Goal: Transaction & Acquisition: Subscribe to service/newsletter

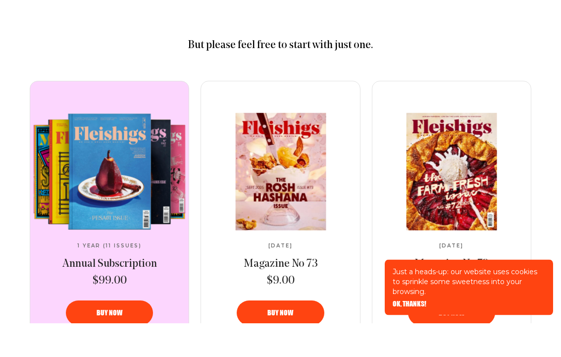
scroll to position [411, 0]
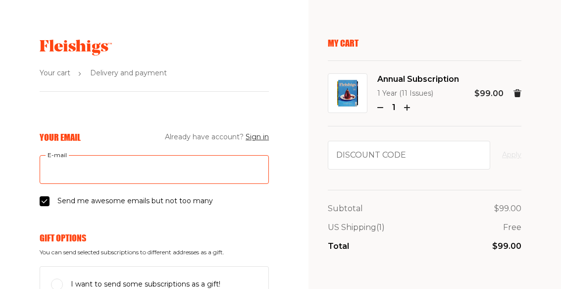
click at [127, 169] on input "E-mail" at bounding box center [154, 169] width 229 height 29
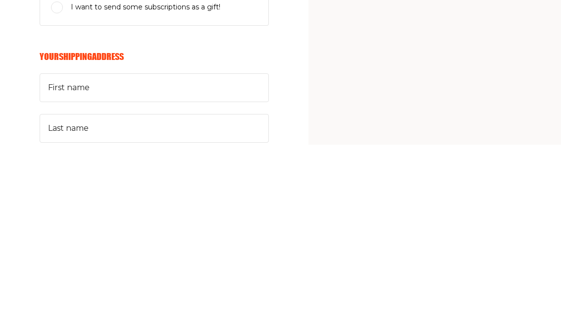
scroll to position [108, 0]
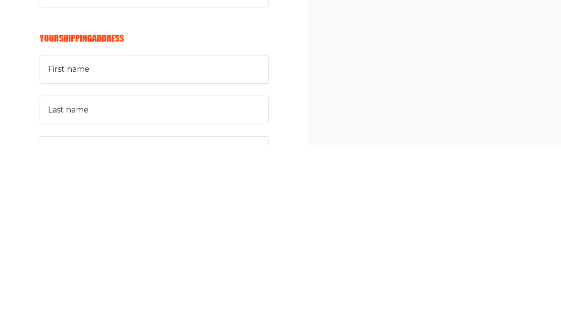
type input "[EMAIL_ADDRESS][DOMAIN_NAME]"
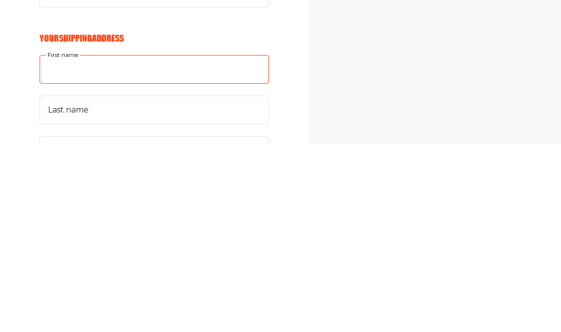
click at [140, 242] on input "First name" at bounding box center [154, 256] width 229 height 29
type input "Ziggy"
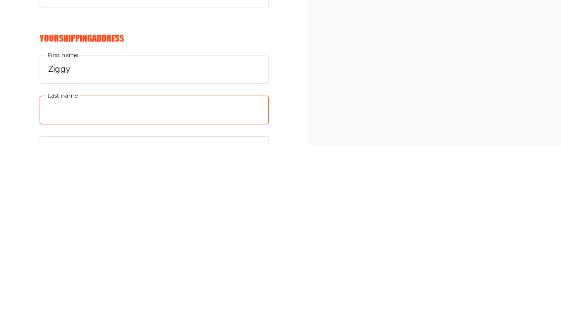
click at [120, 283] on input "Last name" at bounding box center [154, 297] width 229 height 29
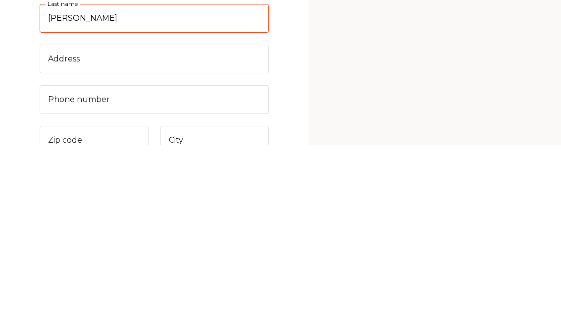
scroll to position [204, 0]
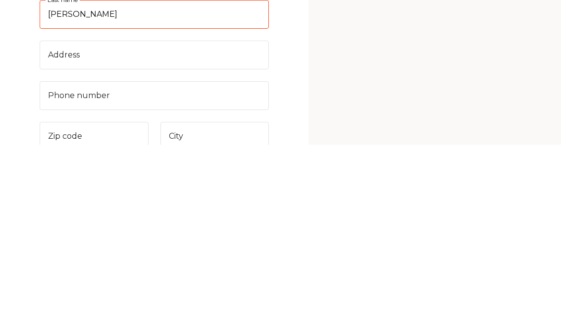
type input "[PERSON_NAME]"
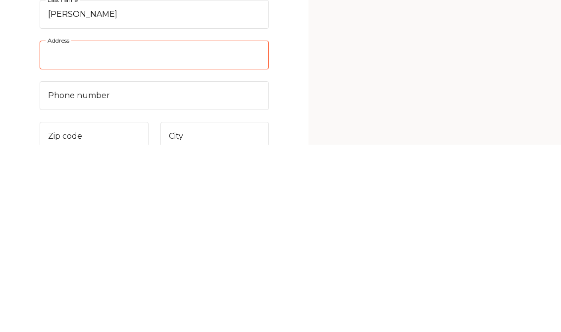
click at [111, 228] on input "Address" at bounding box center [154, 242] width 229 height 29
type input "5100 [GEOGRAPHIC_DATA][PERSON_NAME] #E146"
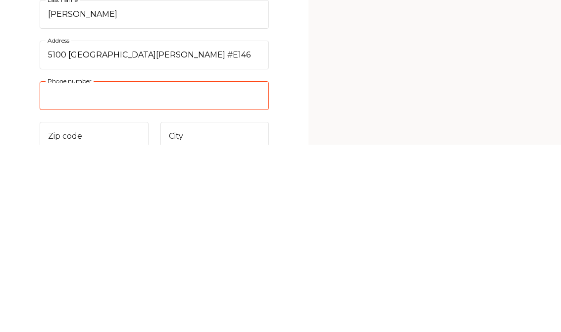
click at [143, 269] on input "Phone number" at bounding box center [154, 283] width 229 height 29
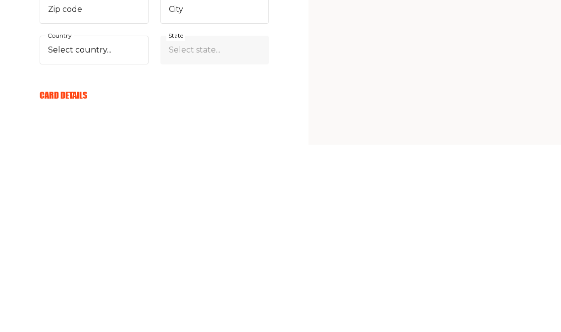
scroll to position [343, 0]
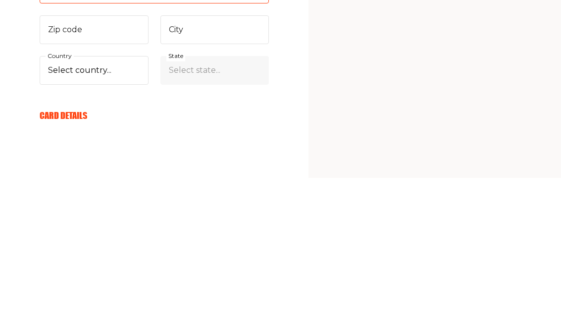
type input "8327215210"
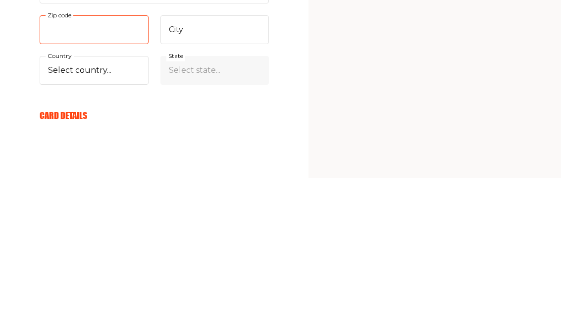
click at [107, 170] on input "Zip code" at bounding box center [94, 184] width 109 height 29
type input "77056"
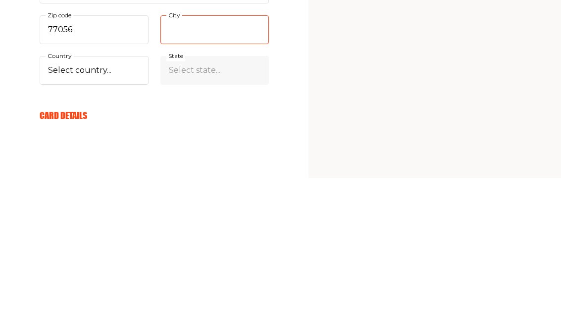
click at [226, 170] on input "City" at bounding box center [215, 184] width 109 height 29
type input "[GEOGRAPHIC_DATA]"
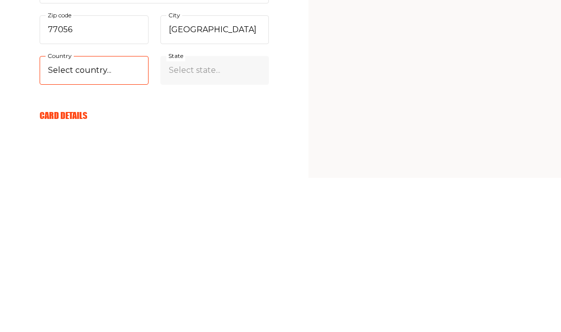
click at [112, 211] on select "Select country... [GEOGRAPHIC_DATA] [GEOGRAPHIC_DATA] (+$29/subscription) [GEOG…" at bounding box center [94, 225] width 109 height 29
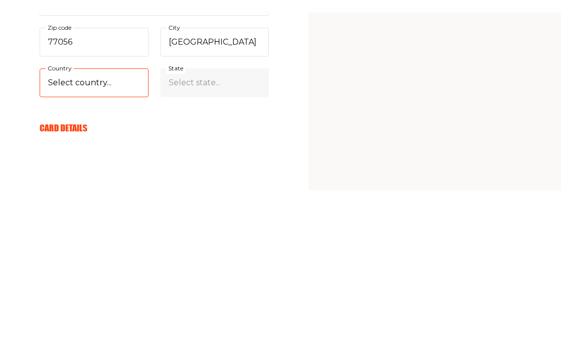
scroll to position [497, 0]
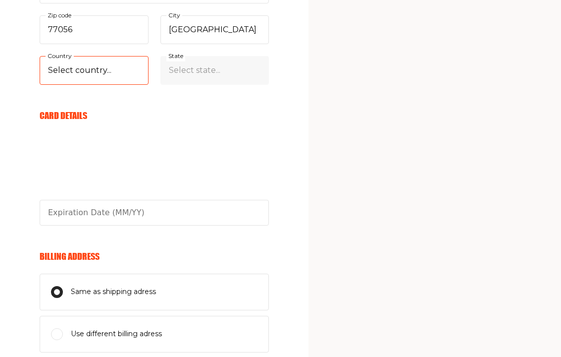
select select "US"
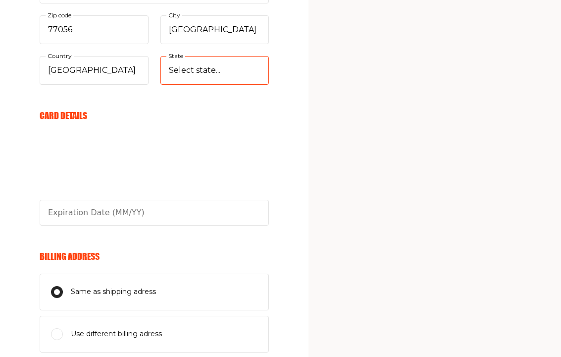
click at [232, 68] on select "Select state... [US_STATE] [US_STATE] [US_STATE] [US_STATE] [US_STATE] [US_STAT…" at bounding box center [215, 70] width 109 height 29
select select "[US_STATE]"
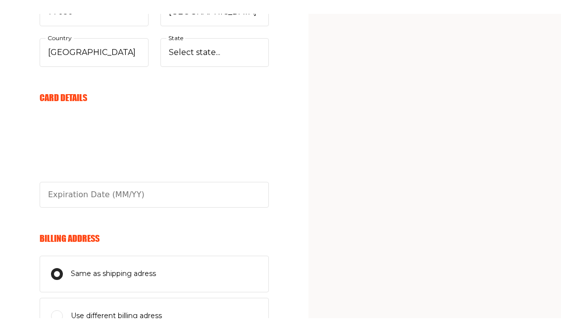
scroll to position [518, 0]
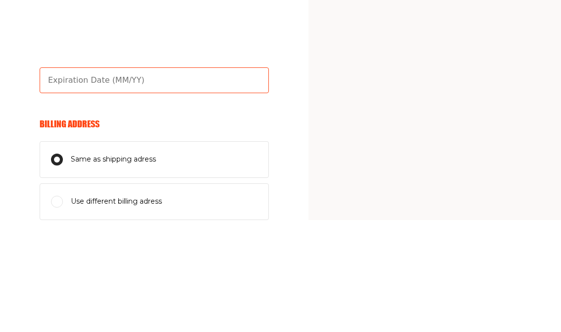
click at [140, 179] on input "text" at bounding box center [154, 192] width 229 height 26
type input "01/29"
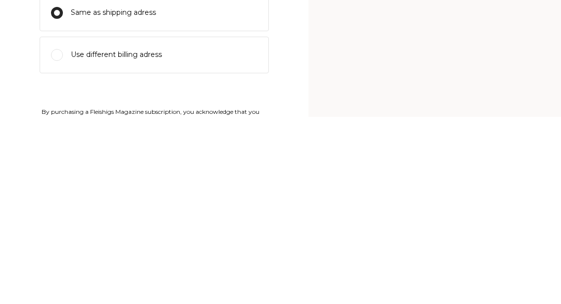
scroll to position [590, 0]
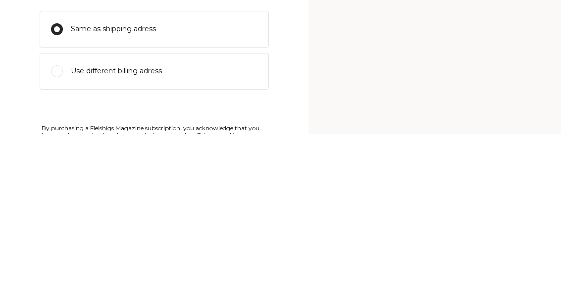
click at [154, 223] on label "Use different billing adress" at bounding box center [154, 241] width 229 height 37
click at [63, 236] on input "Use different billing adress" at bounding box center [57, 242] width 12 height 12
radio input "true"
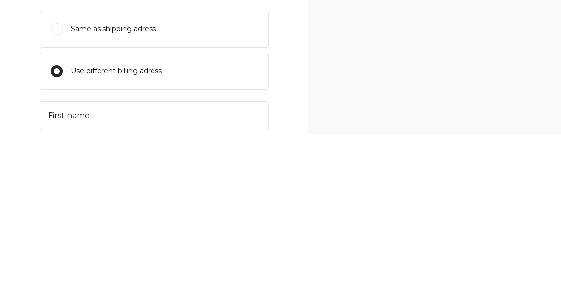
scroll to position [711, 0]
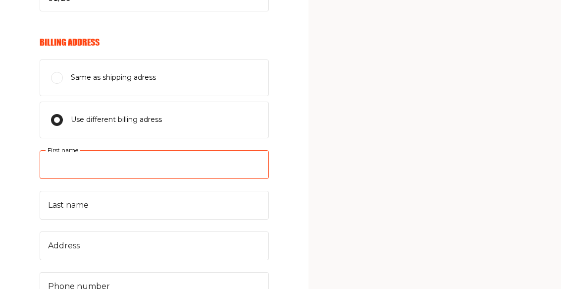
click at [133, 164] on input "First name" at bounding box center [154, 164] width 229 height 29
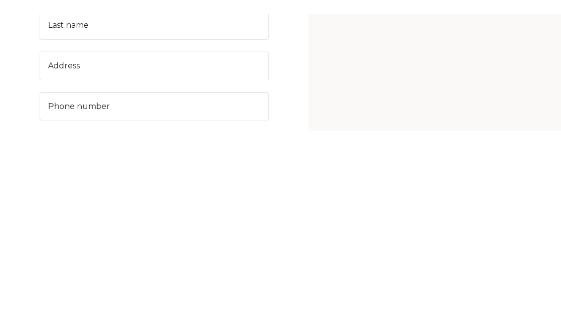
scroll to position [722, 0]
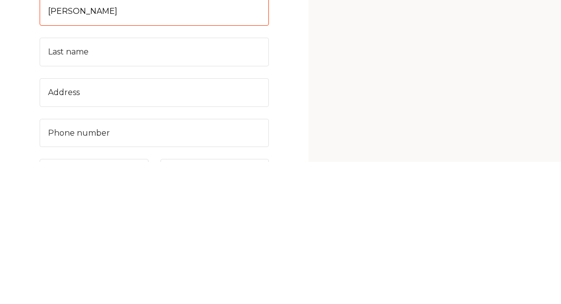
type input "[PERSON_NAME]"
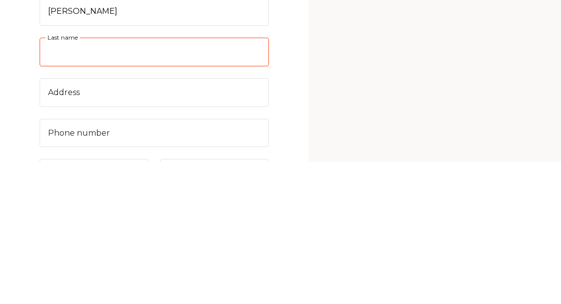
click at [109, 180] on input "Last name" at bounding box center [154, 194] width 229 height 29
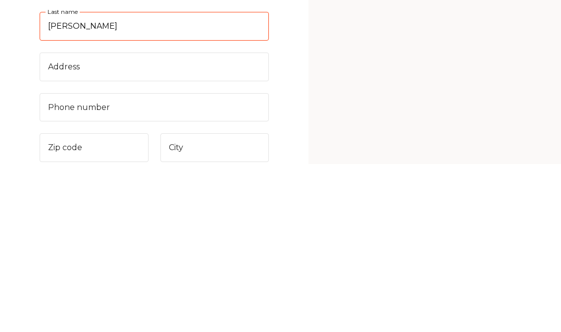
type input "[PERSON_NAME]"
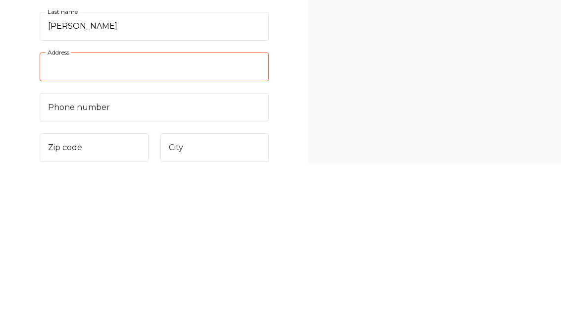
click at [109, 221] on input "Address" at bounding box center [154, 235] width 229 height 29
type input "1743 post oak blvd"
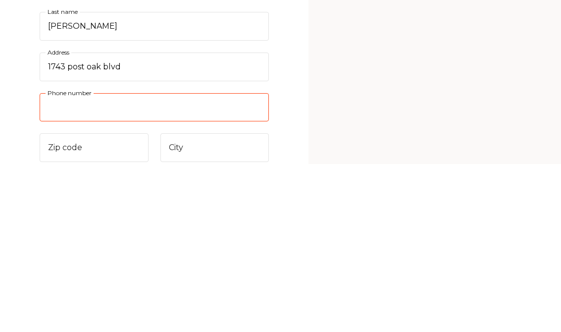
click at [148, 262] on input "Phone number" at bounding box center [154, 276] width 229 height 29
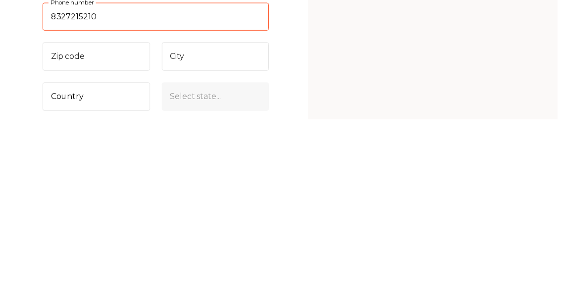
scroll to position [797, 0]
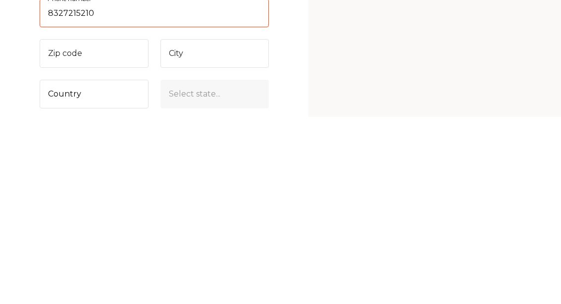
type input "8327215210"
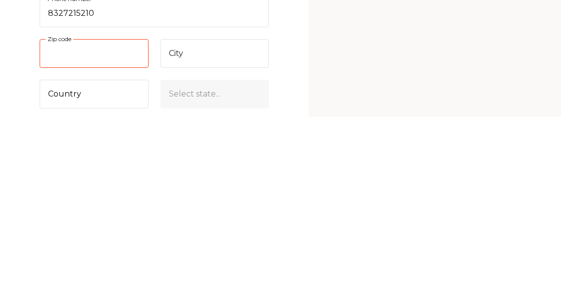
click at [102, 226] on input "Zip code" at bounding box center [94, 240] width 109 height 29
type input "77056"
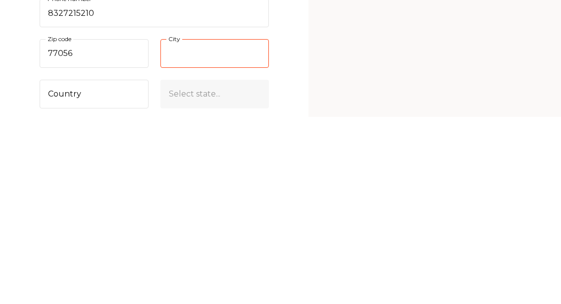
click at [230, 226] on input "City" at bounding box center [215, 240] width 109 height 29
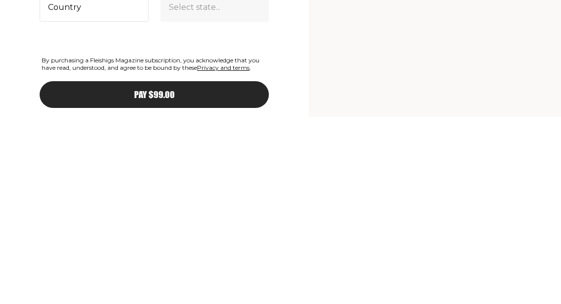
scroll to position [896, 0]
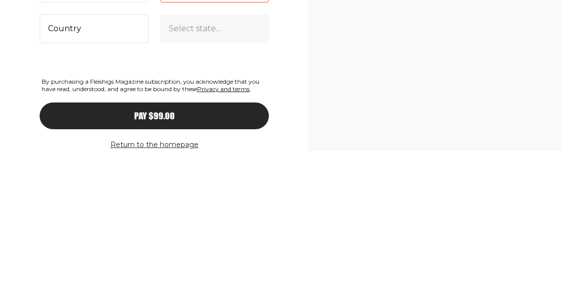
type input "[GEOGRAPHIC_DATA]"
click at [97, 168] on select "Country [GEOGRAPHIC_DATA] [GEOGRAPHIC_DATA] (+$29/subscription) [GEOGRAPHIC_DAT…" at bounding box center [94, 182] width 109 height 29
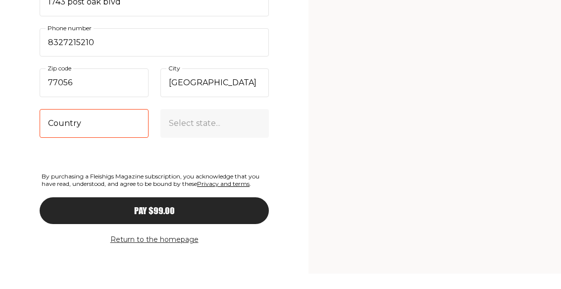
scroll to position [955, 0]
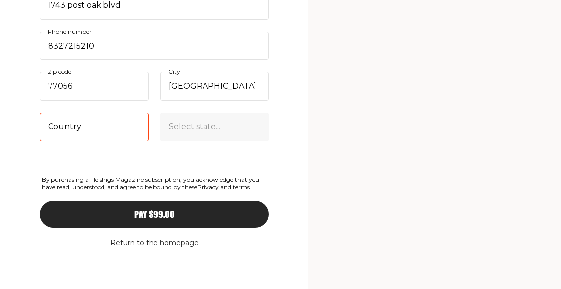
select select "US"
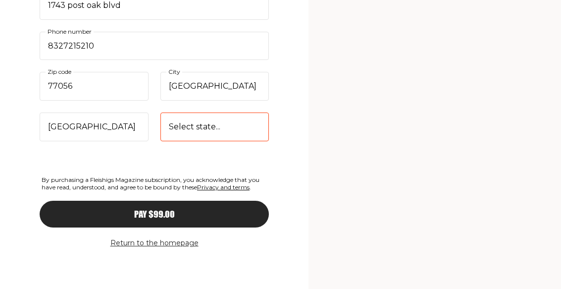
click at [250, 127] on select "Select state... [US_STATE] [US_STATE] [US_STATE] [US_STATE] [US_STATE] [US_STAT…" at bounding box center [215, 126] width 109 height 29
select select "[US_STATE]"
click at [200, 218] on div "Pay $99.00" at bounding box center [154, 214] width 190 height 9
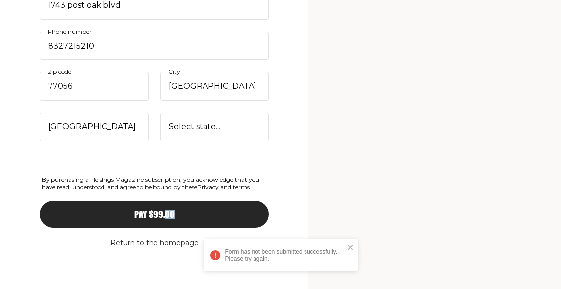
click at [352, 247] on icon "close" at bounding box center [350, 247] width 7 height 8
click at [176, 210] on div "Pay $99.00" at bounding box center [154, 214] width 190 height 9
click at [354, 249] on icon "close" at bounding box center [350, 247] width 7 height 8
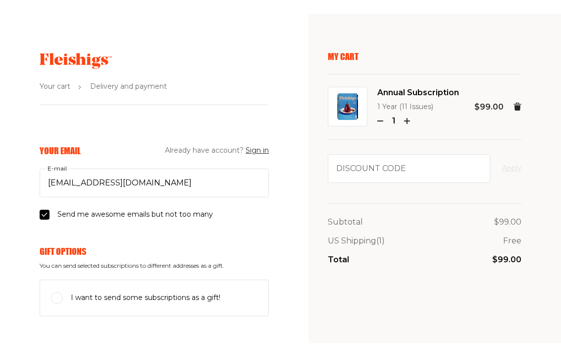
scroll to position [0, 0]
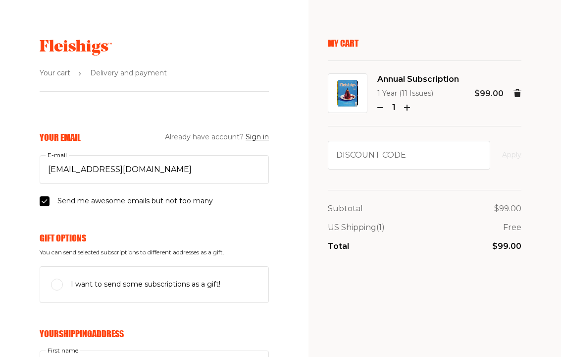
click at [128, 69] on span "Delivery and payment" at bounding box center [128, 73] width 77 height 12
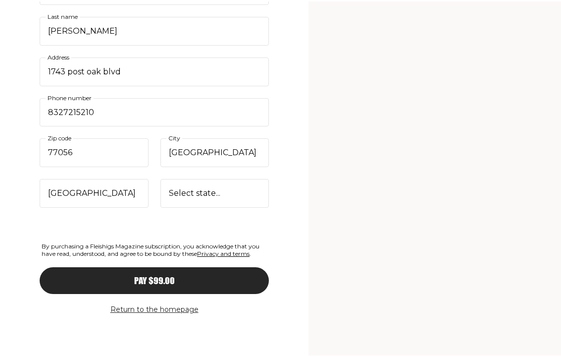
scroll to position [887, 0]
